Goal: Task Accomplishment & Management: Complete application form

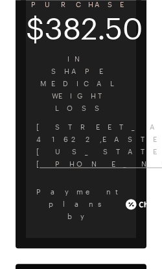
scroll to position [191, 0]
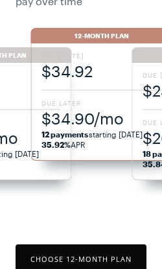
scroll to position [145, 0]
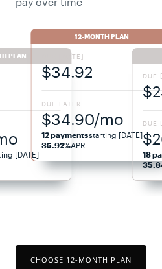
click at [93, 106] on span "Due Later" at bounding box center [102, 103] width 121 height 9
click at [102, 269] on button "Choose 12 -Month Plan" at bounding box center [81, 259] width 131 height 29
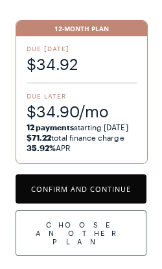
scroll to position [118, 0]
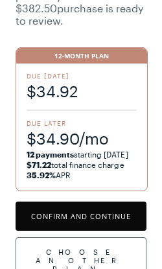
click at [113, 223] on button "Confirm and Continue" at bounding box center [81, 216] width 131 height 29
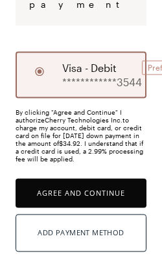
scroll to position [203, 0]
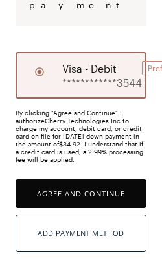
click at [65, 207] on button "Agree and Continue" at bounding box center [81, 193] width 131 height 29
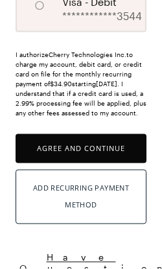
scroll to position [766, 0]
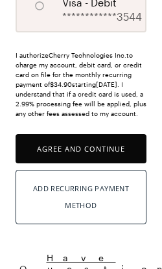
click at [50, 164] on button "Agree and Continue" at bounding box center [81, 148] width 131 height 29
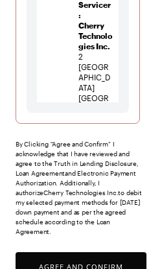
scroll to position [400, 0]
click at [73, 269] on button "Agree and Confirm" at bounding box center [81, 267] width 131 height 29
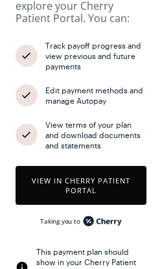
scroll to position [158, 0]
click at [74, 184] on button "View in Cherry patient portal" at bounding box center [81, 185] width 131 height 39
